Goal: Book appointment/travel/reservation

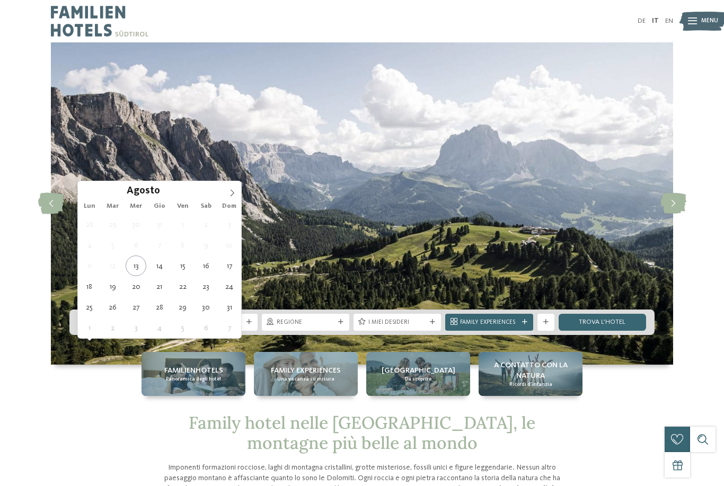
type div "17.08.2025"
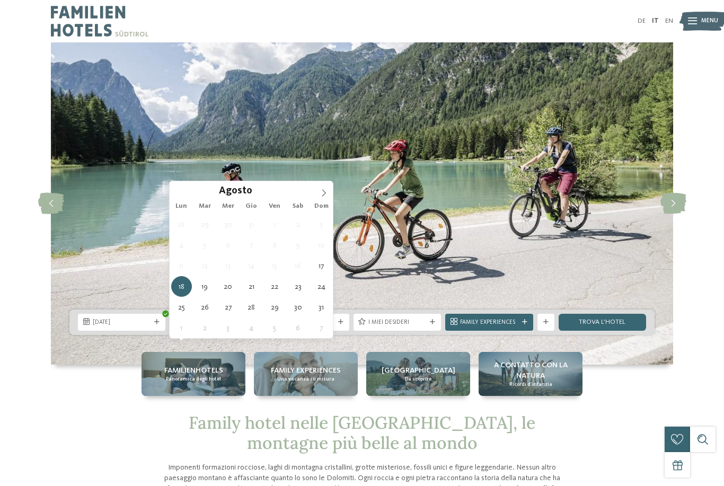
type div "[DATE]"
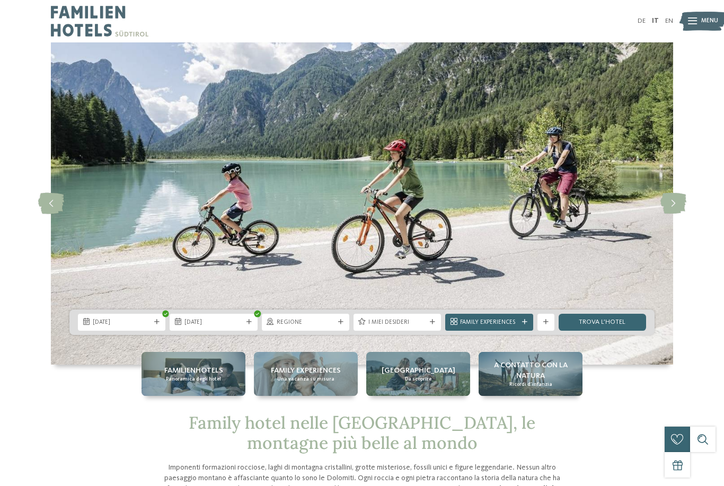
click at [152, 327] on div "17.08.2025" at bounding box center [122, 322] width 62 height 9
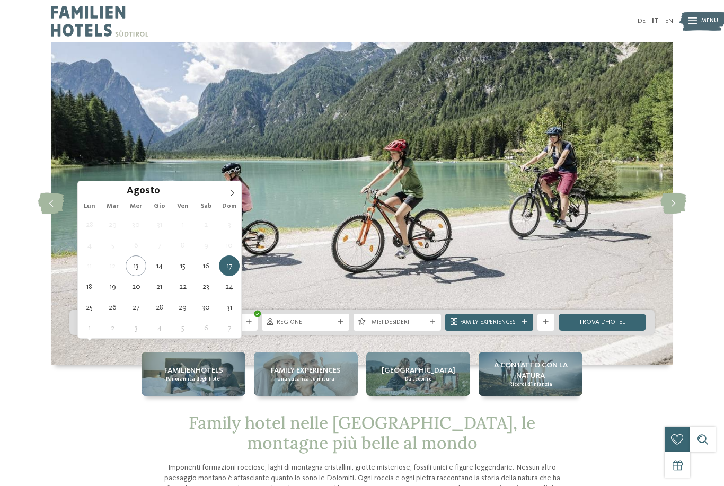
type div "[DATE]"
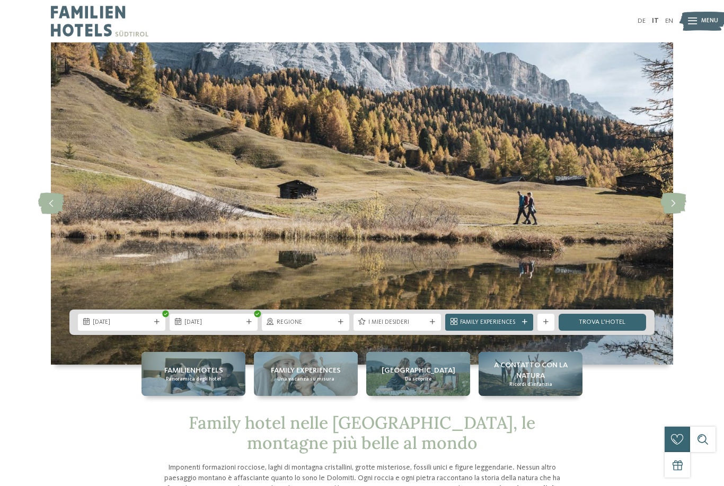
click at [482, 327] on span "Family Experiences" at bounding box center [489, 323] width 58 height 8
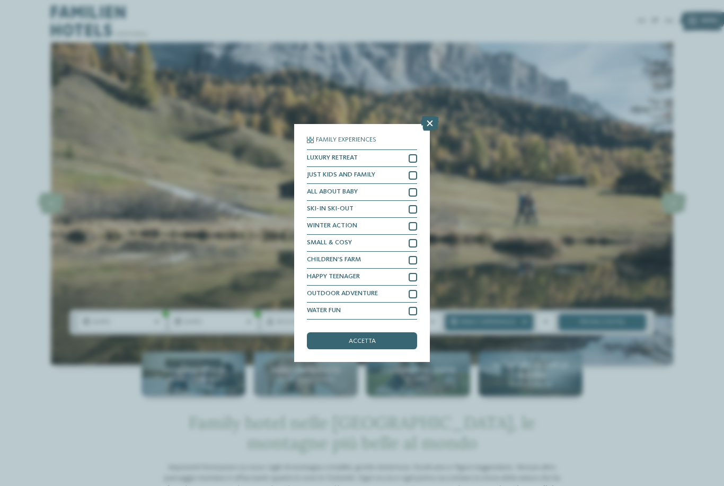
click at [380, 333] on div "accetta" at bounding box center [362, 341] width 110 height 17
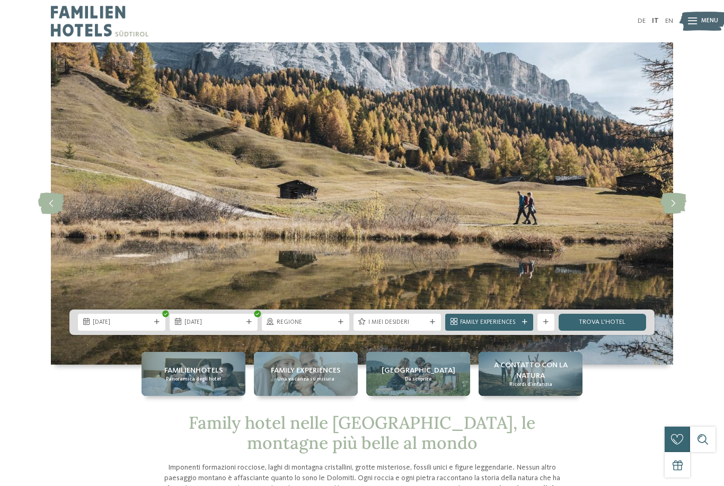
click at [483, 327] on span "Family Experiences" at bounding box center [489, 323] width 58 height 8
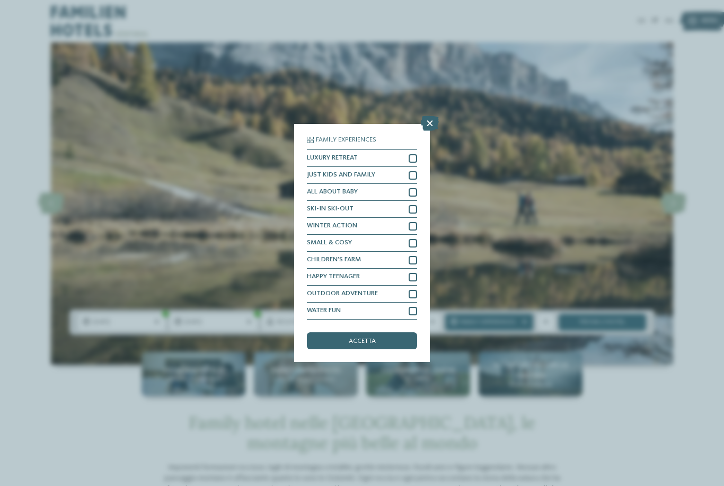
click at [416, 150] on div "LUXURY RETREAT" at bounding box center [362, 158] width 110 height 17
click at [416, 167] on div "JUST KIDS AND FAMILY" at bounding box center [362, 175] width 110 height 17
click at [416, 188] on div at bounding box center [413, 192] width 8 height 8
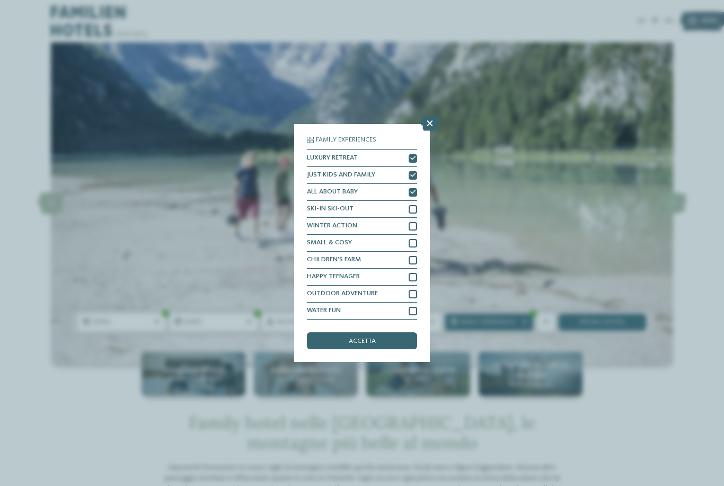
click at [416, 205] on div at bounding box center [413, 209] width 8 height 8
click at [414, 207] on icon at bounding box center [412, 209] width 5 height 5
click at [415, 190] on icon at bounding box center [412, 192] width 5 height 5
click at [416, 188] on div at bounding box center [413, 192] width 8 height 8
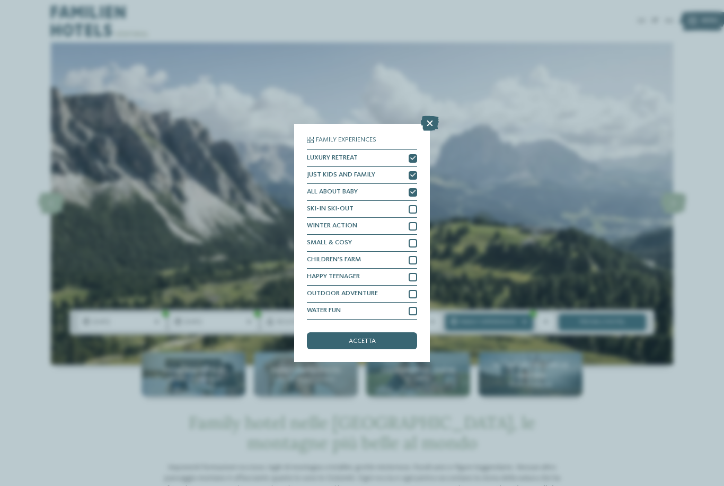
click at [407, 303] on div "WATER FUN" at bounding box center [362, 311] width 110 height 17
click at [369, 338] on span "accetta" at bounding box center [362, 341] width 27 height 7
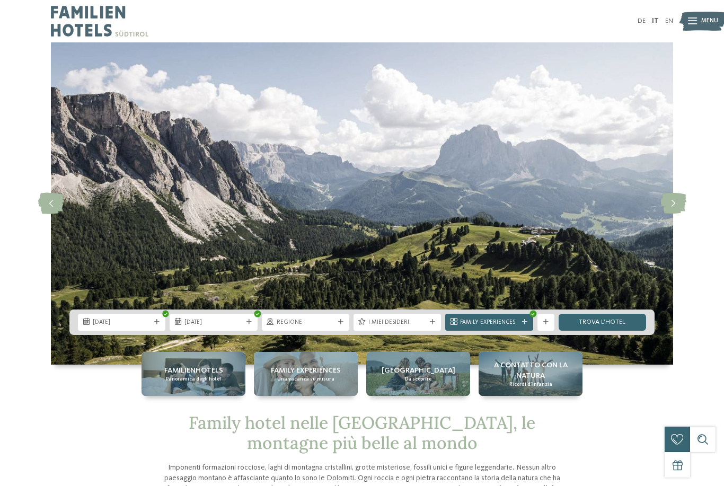
click at [611, 331] on link "trova l’hotel" at bounding box center [603, 322] width 88 height 17
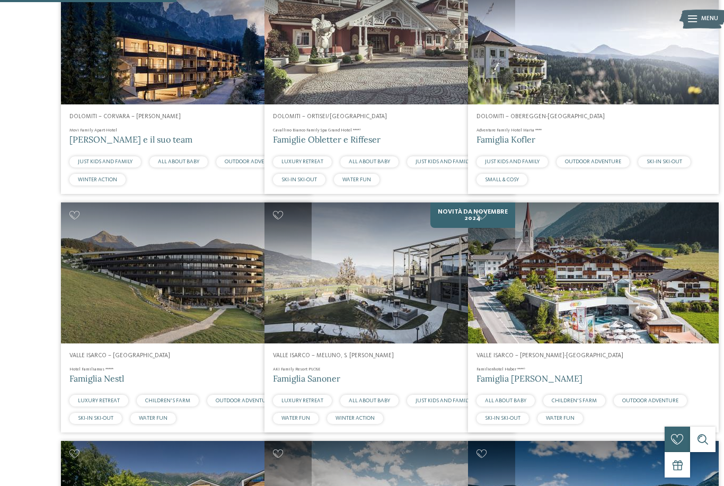
scroll to position [360, 0]
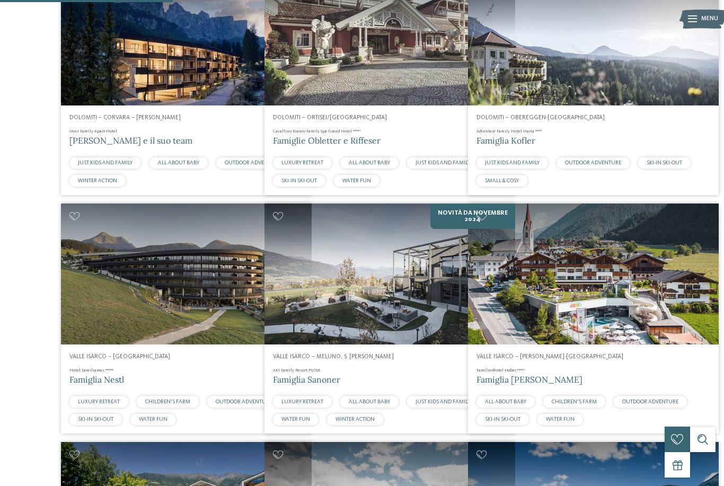
click at [620, 329] on img at bounding box center [593, 274] width 251 height 141
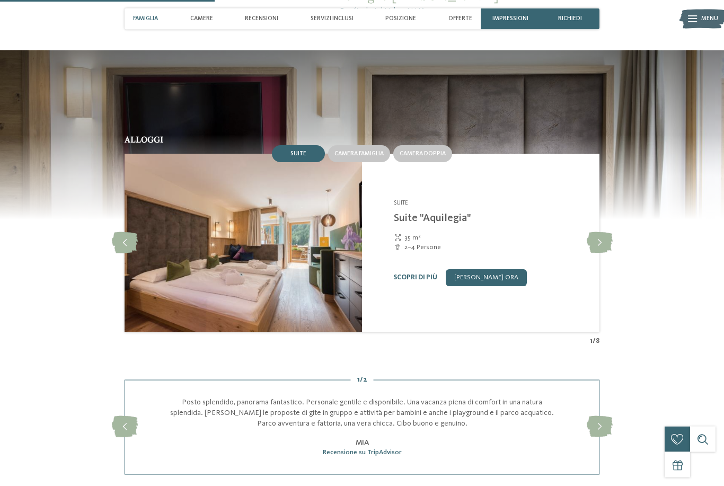
scroll to position [872, 0]
